Goal: Task Accomplishment & Management: Manage account settings

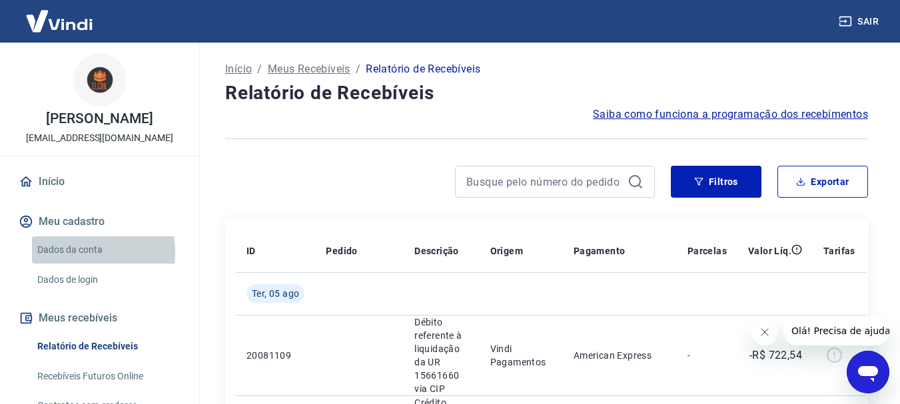
click at [67, 252] on link "Dados da conta" at bounding box center [107, 249] width 151 height 27
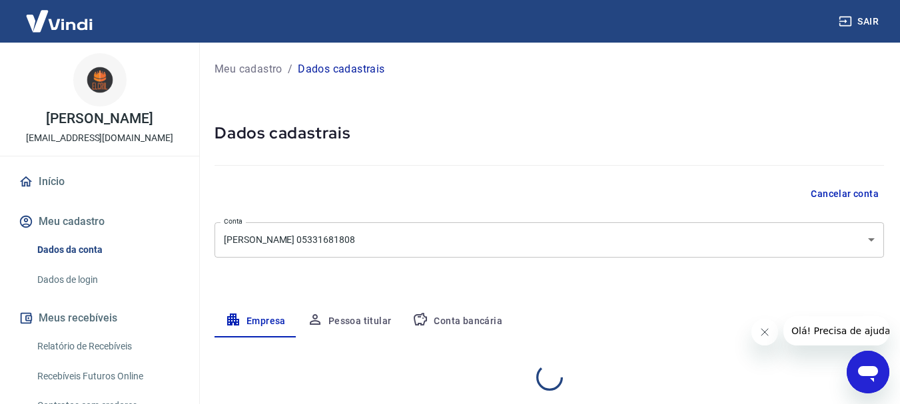
select select "SP"
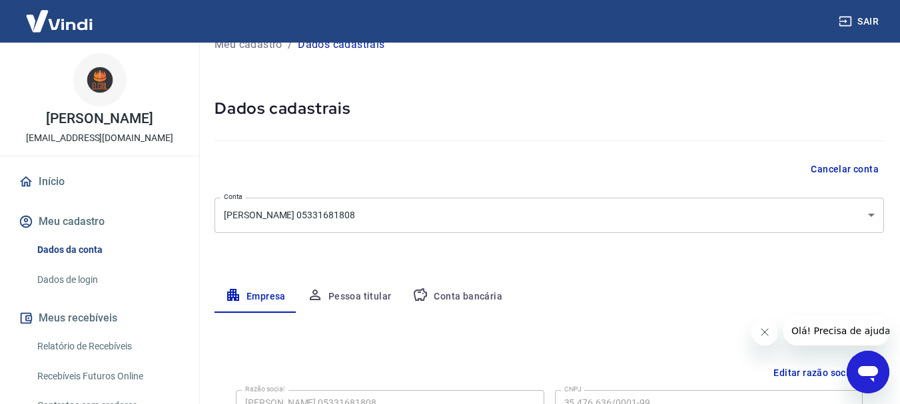
scroll to position [23, 0]
click at [478, 299] on button "Conta bancária" at bounding box center [457, 298] width 111 height 32
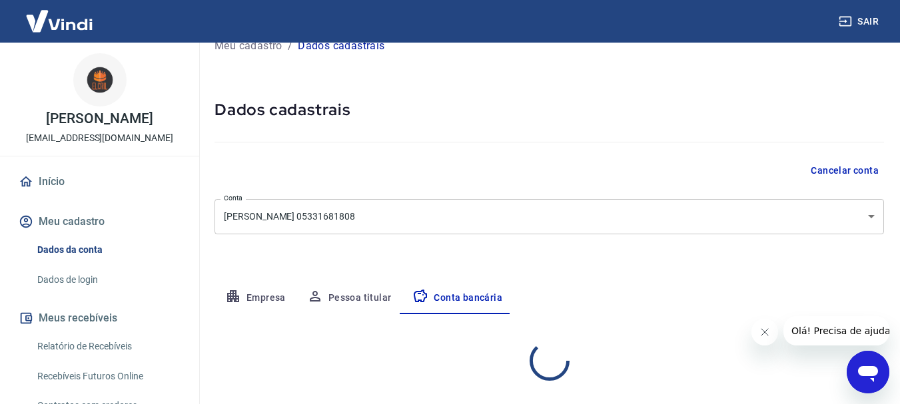
select select "1"
